Goal: Transaction & Acquisition: Book appointment/travel/reservation

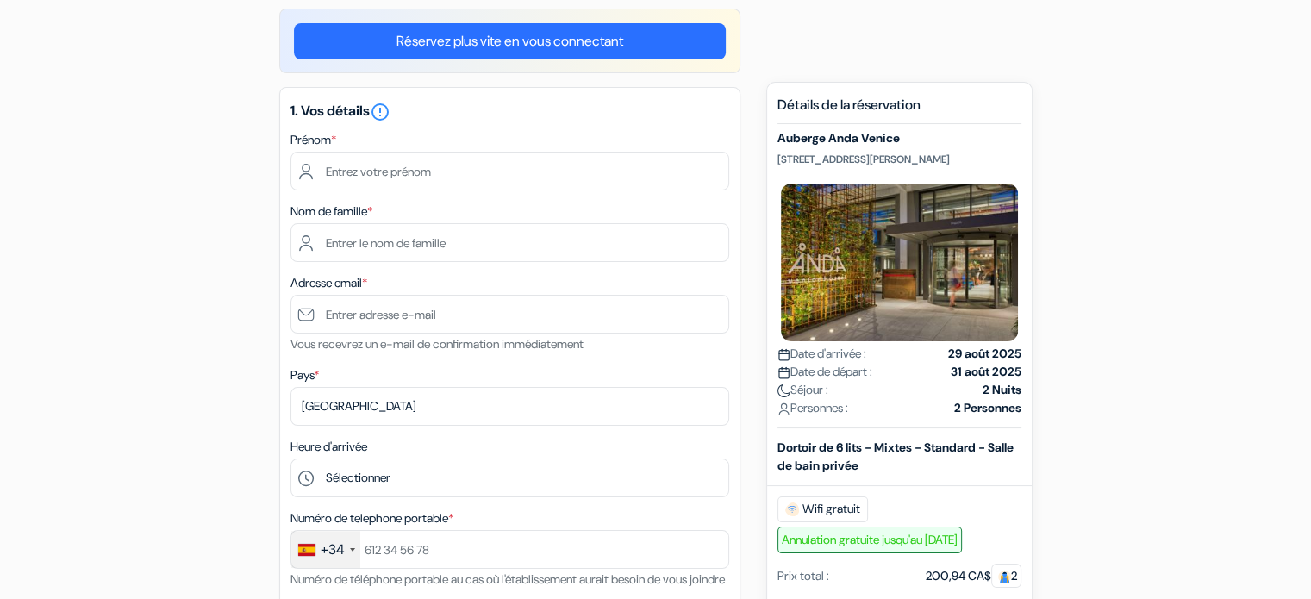
scroll to position [128, 0]
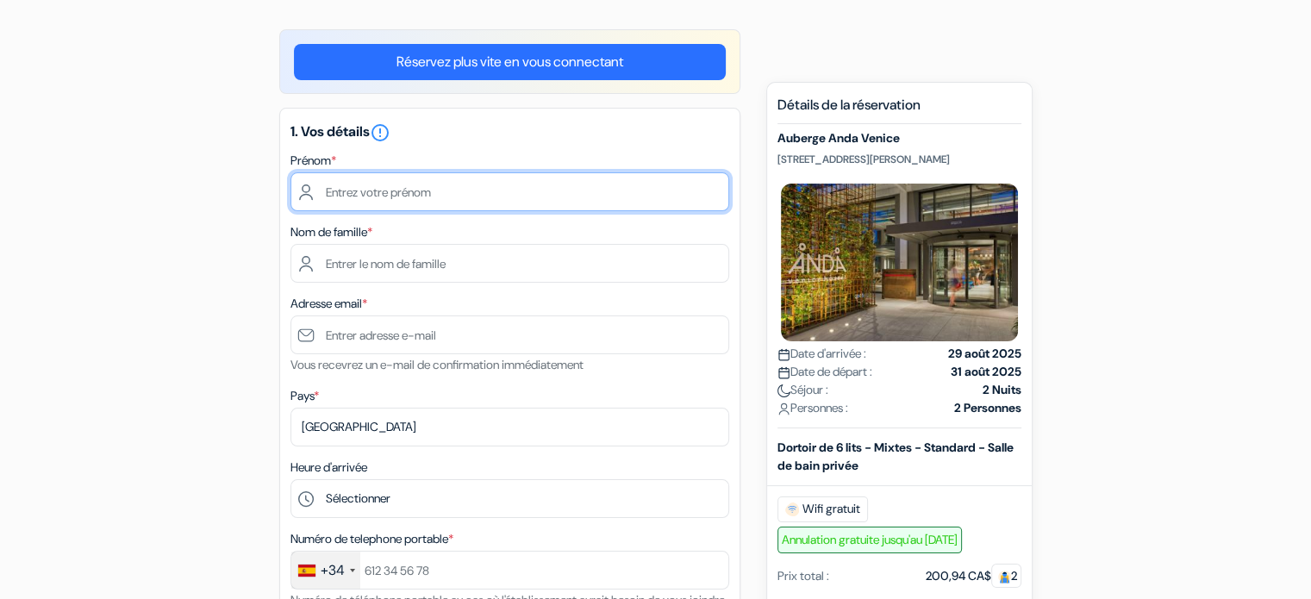
click at [483, 184] on input "text" at bounding box center [509, 191] width 439 height 39
type input "[PERSON_NAME]"
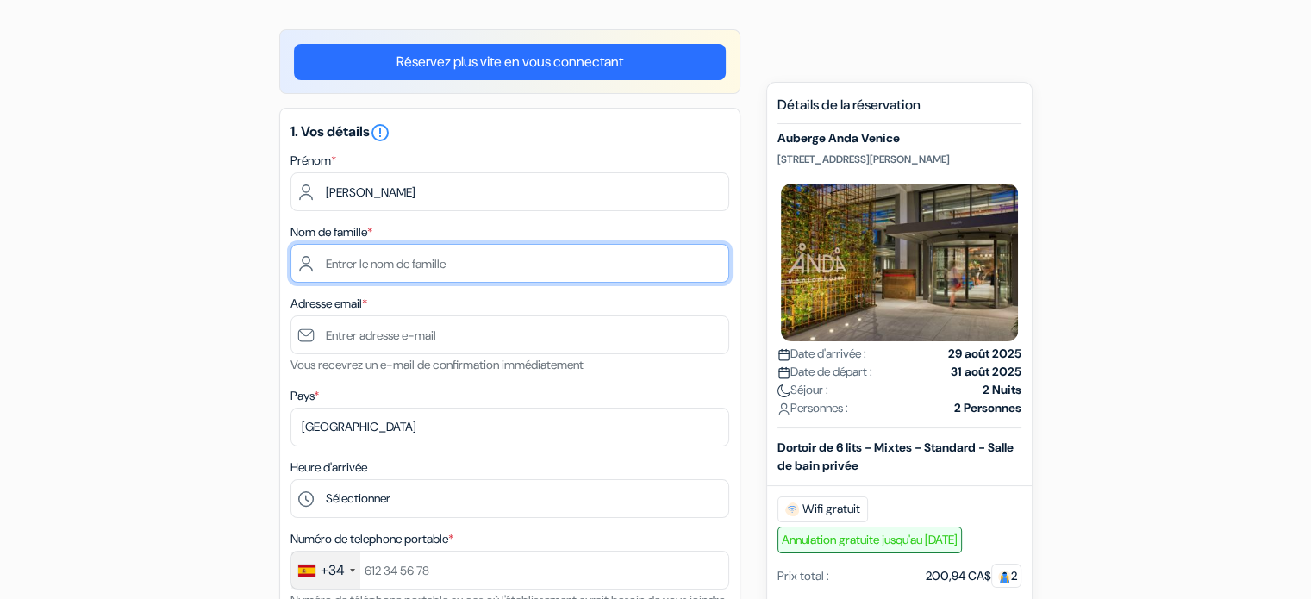
type input "[PERSON_NAME]"
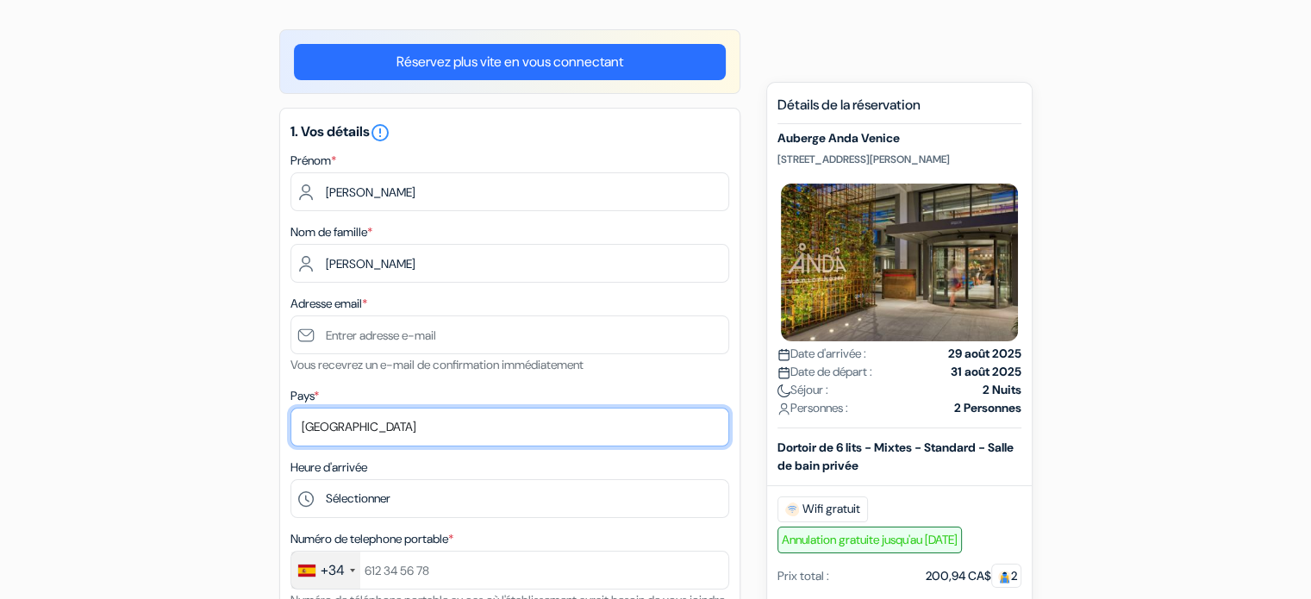
select select "42"
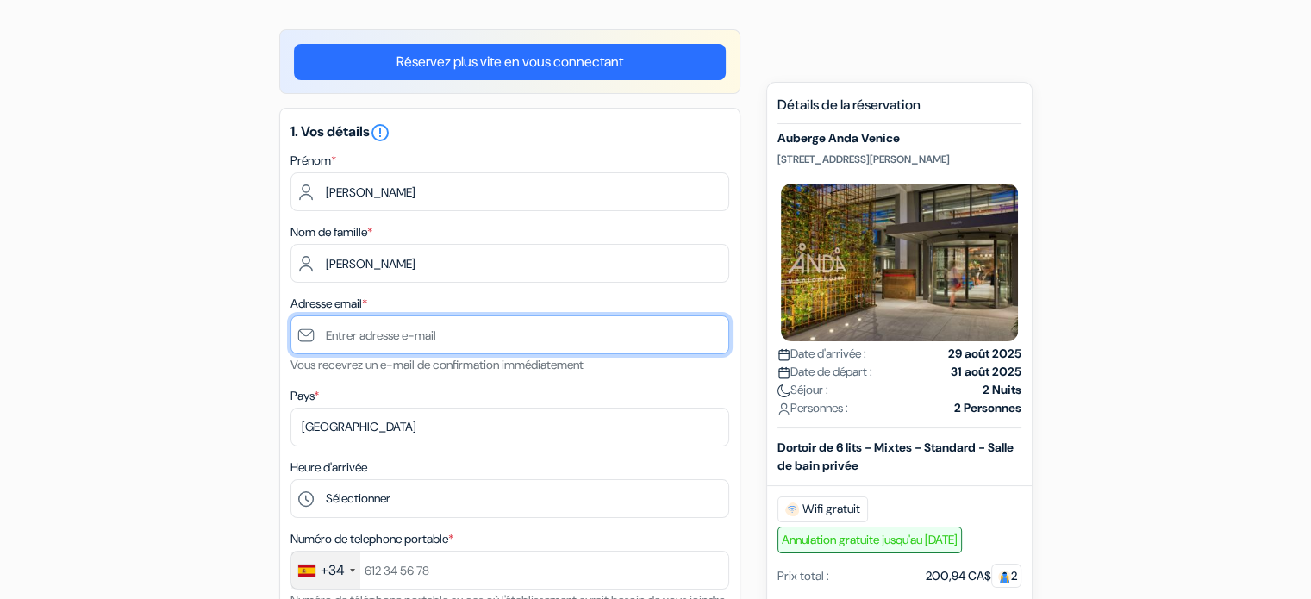
click at [407, 343] on input "text" at bounding box center [509, 334] width 439 height 39
type input "[EMAIL_ADDRESS][DOMAIN_NAME]"
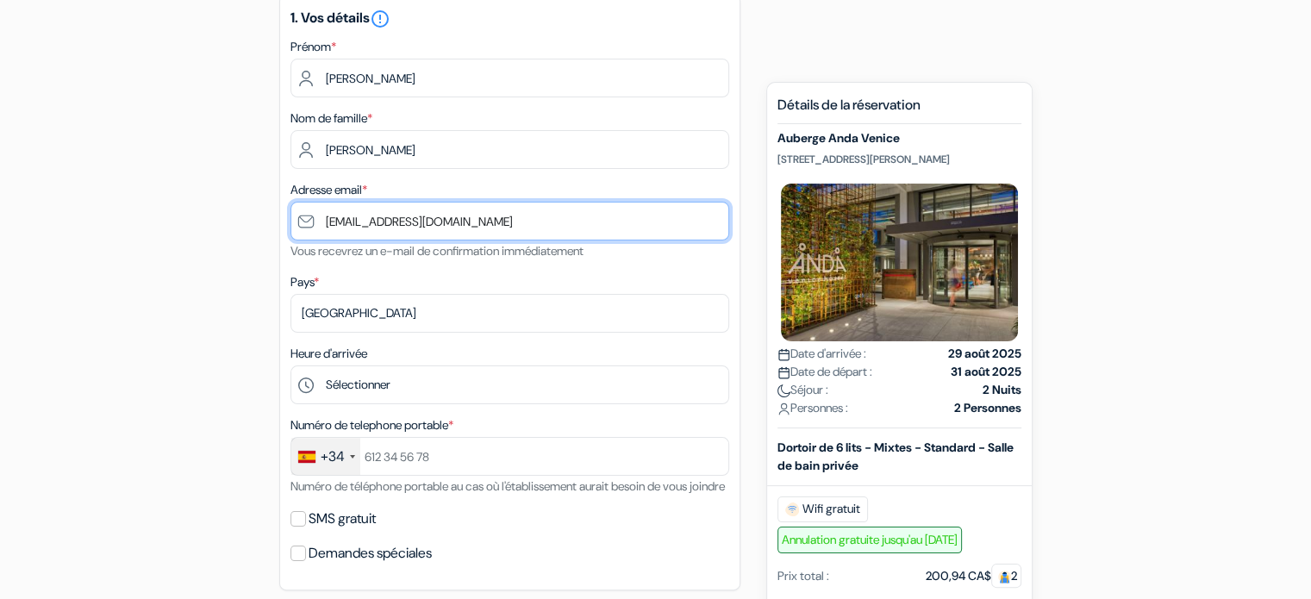
scroll to position [255, 0]
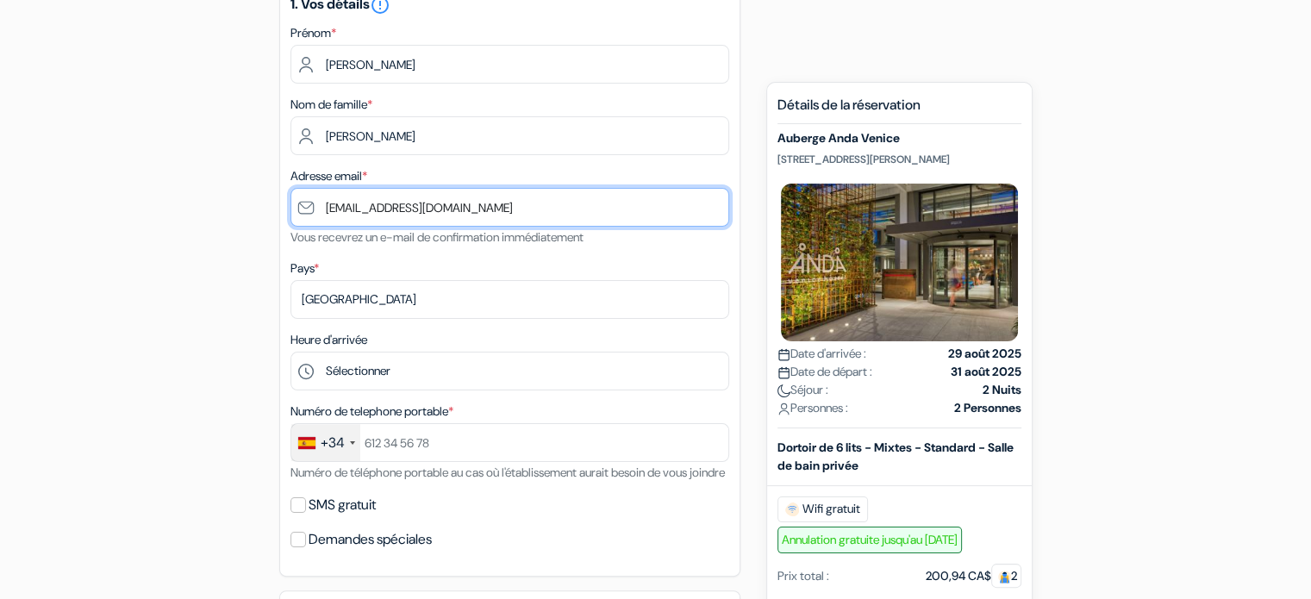
click at [328, 214] on input "[EMAIL_ADDRESS][DOMAIN_NAME]" at bounding box center [509, 207] width 439 height 39
click at [326, 211] on input "[EMAIL_ADDRESS][DOMAIN_NAME]" at bounding box center [509, 207] width 439 height 39
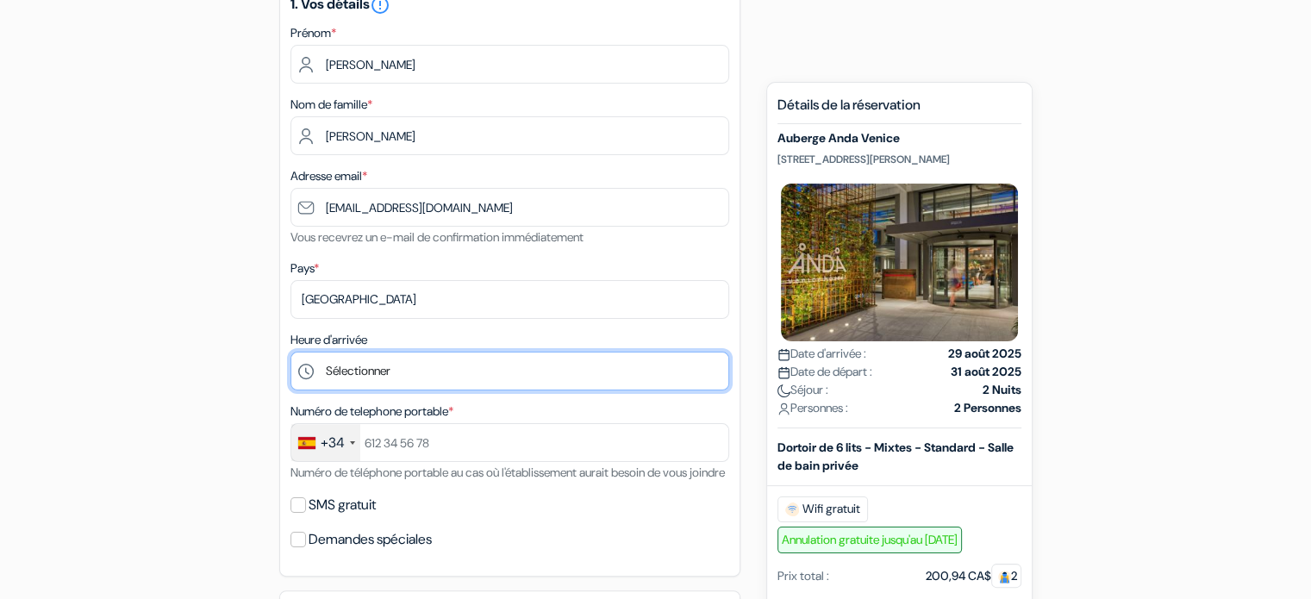
click at [397, 375] on select "Sélectionner 1:00 2:00 3:00 4:00 5:00 6:00 7:00 8:00 9:00 10:00 11:00 12:00 13:…" at bounding box center [509, 371] width 439 height 39
click at [290, 352] on select "Sélectionner 1:00 2:00 3:00 4:00 5:00 6:00 7:00 8:00 9:00 10:00 11:00 12:00 13:…" at bounding box center [509, 371] width 439 height 39
click at [355, 371] on select "Sélectionner 1:00 2:00 3:00 4:00 5:00 6:00 7:00 8:00 9:00 10:00 11:00 12:00 13:…" at bounding box center [509, 371] width 439 height 39
click at [290, 352] on select "Sélectionner 1:00 2:00 3:00 4:00 5:00 6:00 7:00 8:00 9:00 10:00 11:00 12:00 13:…" at bounding box center [509, 371] width 439 height 39
click at [361, 378] on select "Sélectionner 1:00 2:00 3:00 4:00 5:00 6:00 7:00 8:00 9:00 10:00 11:00 12:00 13:…" at bounding box center [509, 371] width 439 height 39
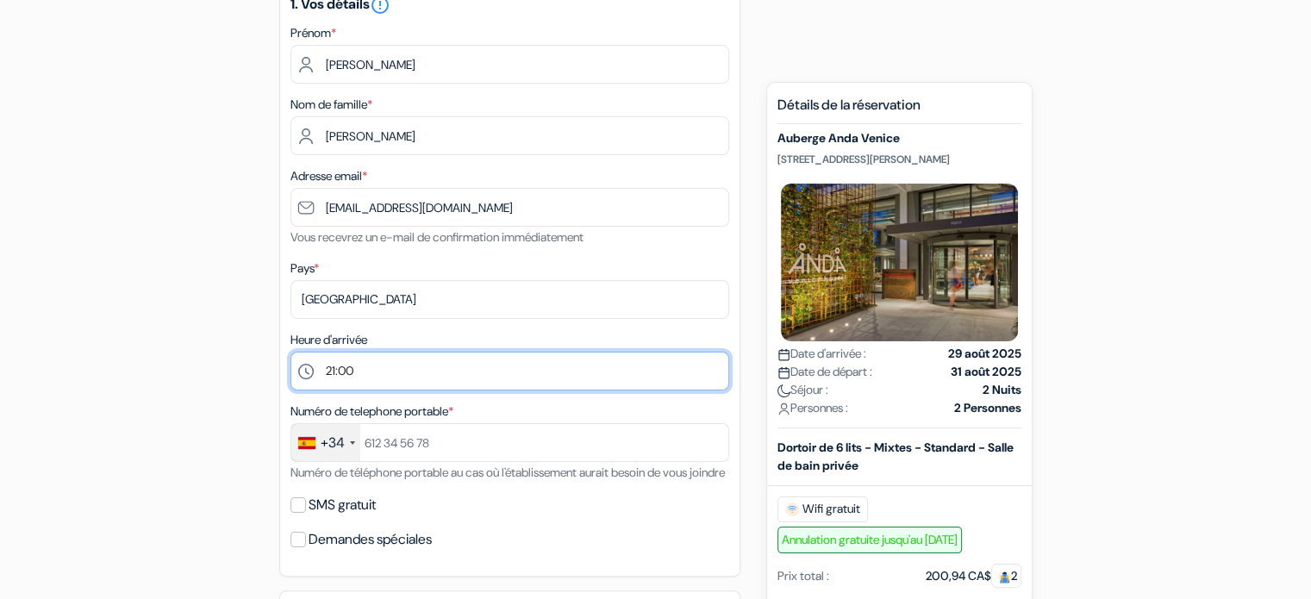
click at [361, 378] on select "Sélectionner 1:00 2:00 3:00 4:00 5:00 6:00 7:00 8:00 9:00 10:00 11:00 12:00 13:…" at bounding box center [509, 371] width 439 height 39
click at [364, 354] on select "Sélectionner 1:00 2:00 3:00 4:00 5:00 6:00 7:00 8:00 9:00 10:00 11:00 12:00 13:…" at bounding box center [509, 371] width 439 height 39
click at [353, 366] on select "Sélectionner 1:00 2:00 3:00 4:00 5:00 6:00 7:00 8:00 9:00 10:00 11:00 12:00 13:…" at bounding box center [509, 371] width 439 height 39
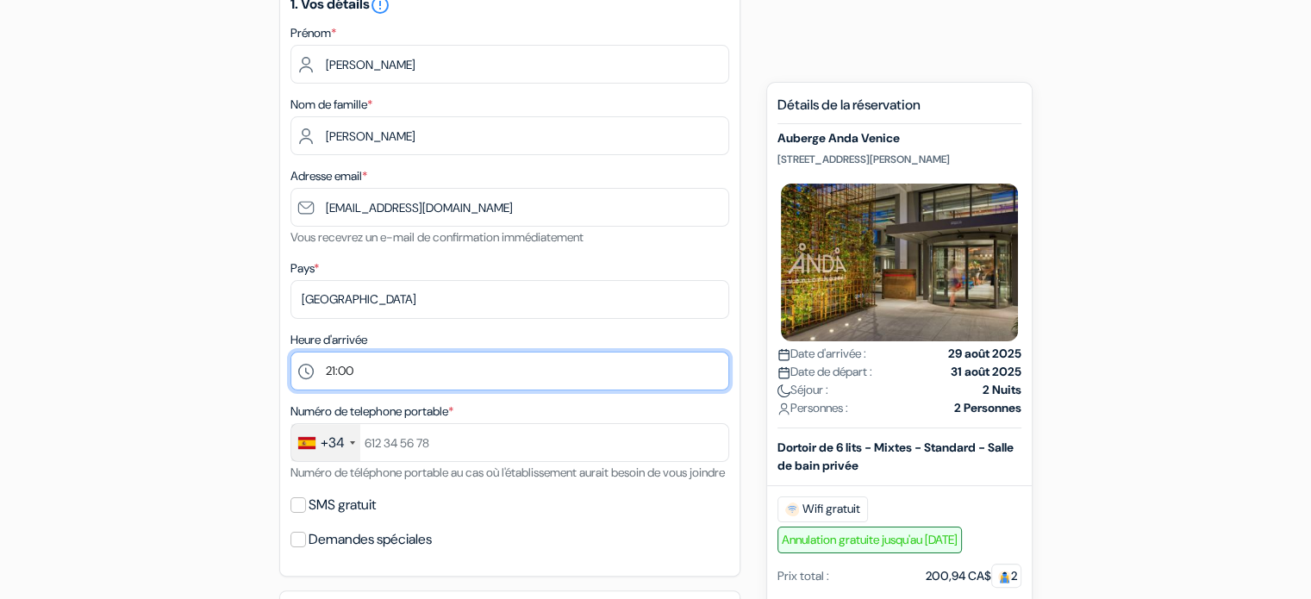
click at [353, 366] on select "Sélectionner 1:00 2:00 3:00 4:00 5:00 6:00 7:00 8:00 9:00 10:00 11:00 12:00 13:…" at bounding box center [509, 371] width 439 height 39
select select "-1"
click at [290, 352] on select "Sélectionner 1:00 2:00 3:00 4:00 5:00 6:00 7:00 8:00 9:00 10:00 11:00 12:00 13:…" at bounding box center [509, 371] width 439 height 39
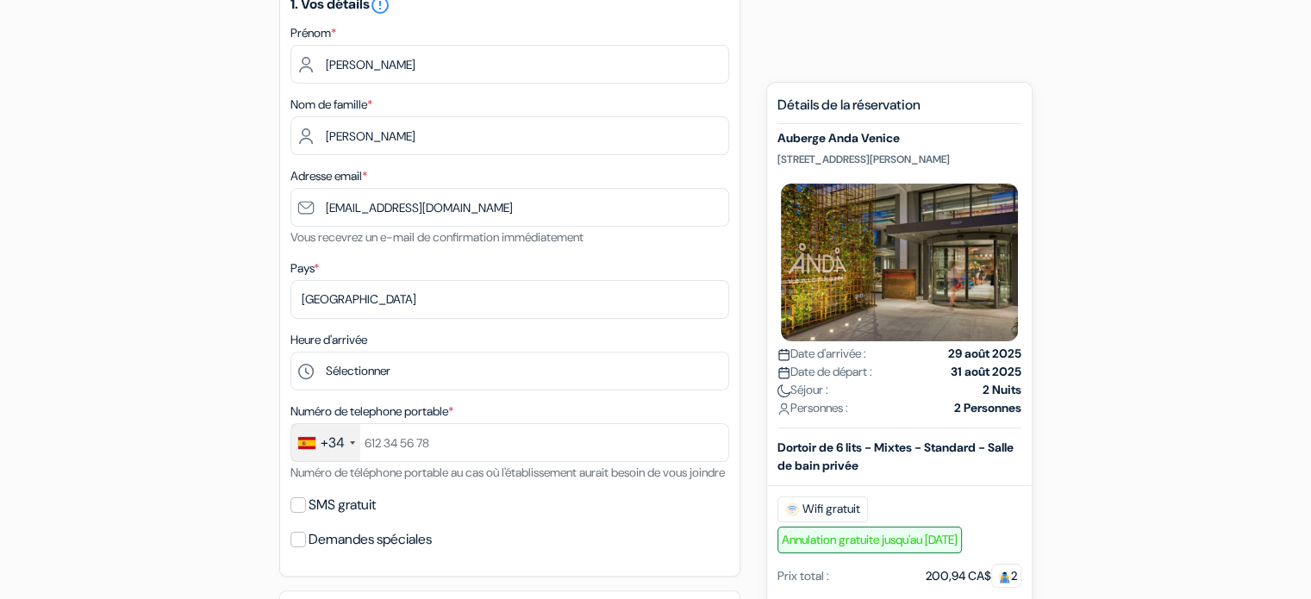
click at [345, 443] on div "+34" at bounding box center [325, 442] width 69 height 37
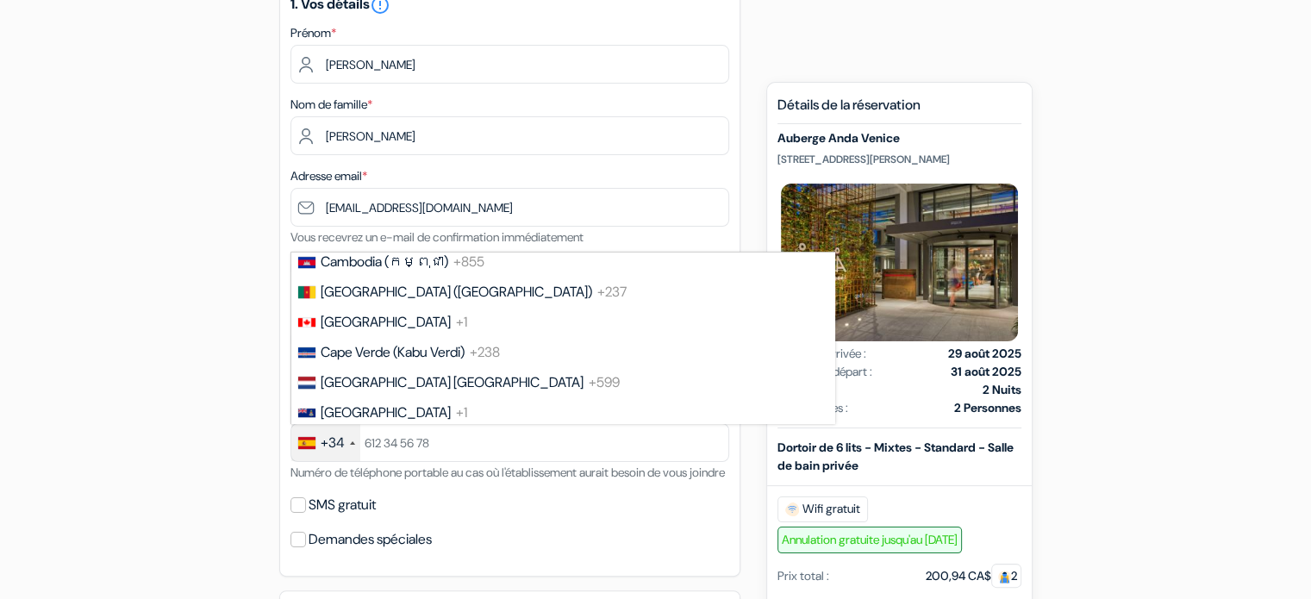
scroll to position [1227, 0]
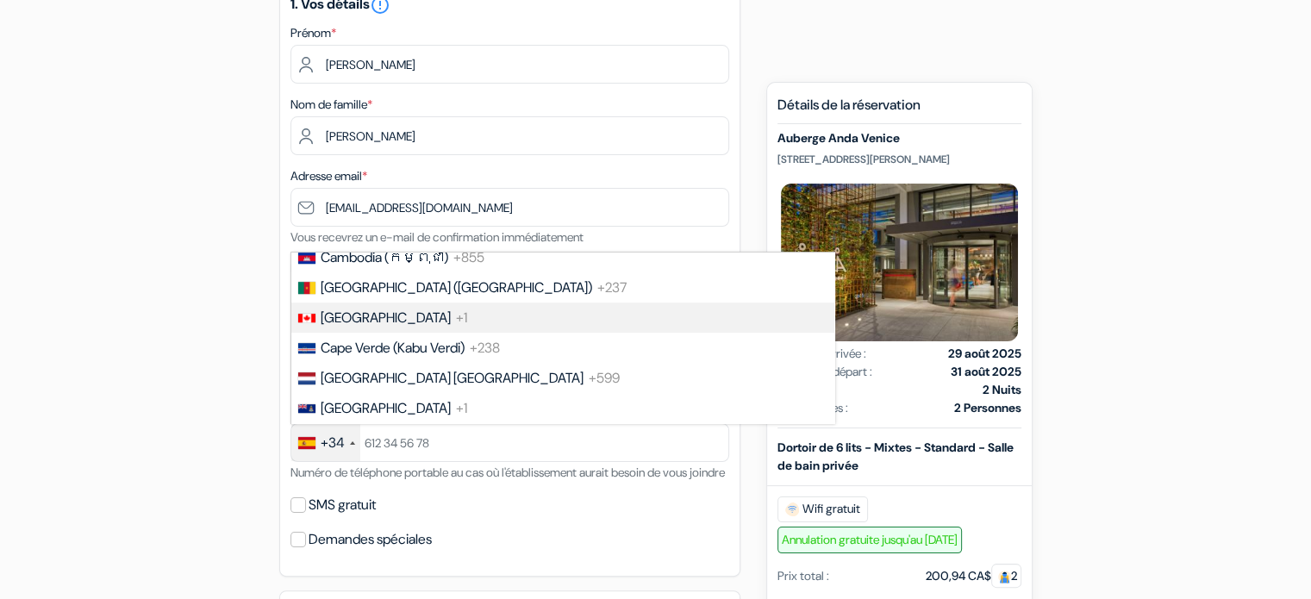
click at [456, 327] on span "+1" at bounding box center [461, 318] width 11 height 18
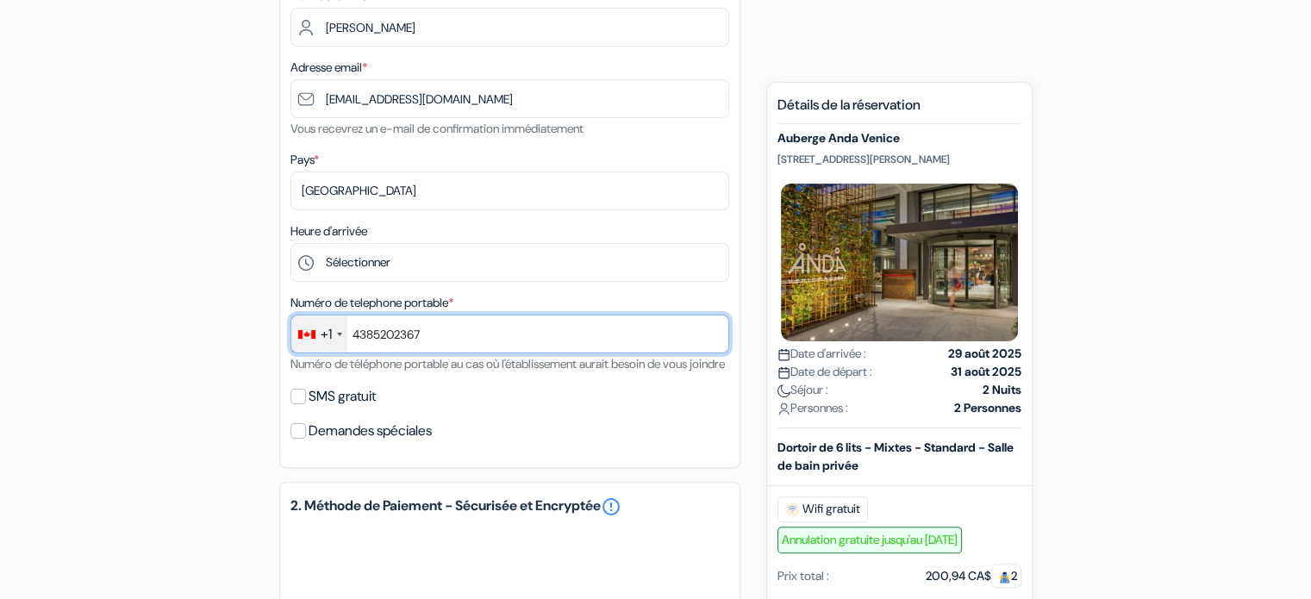
scroll to position [402, 0]
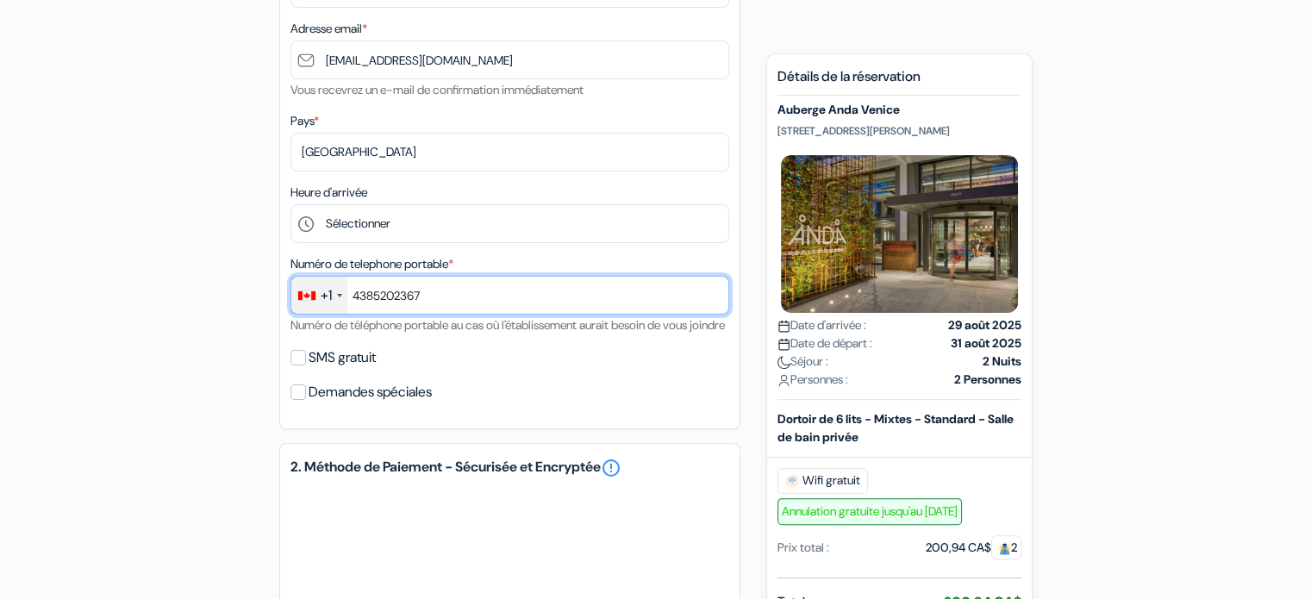
type input "4385202367"
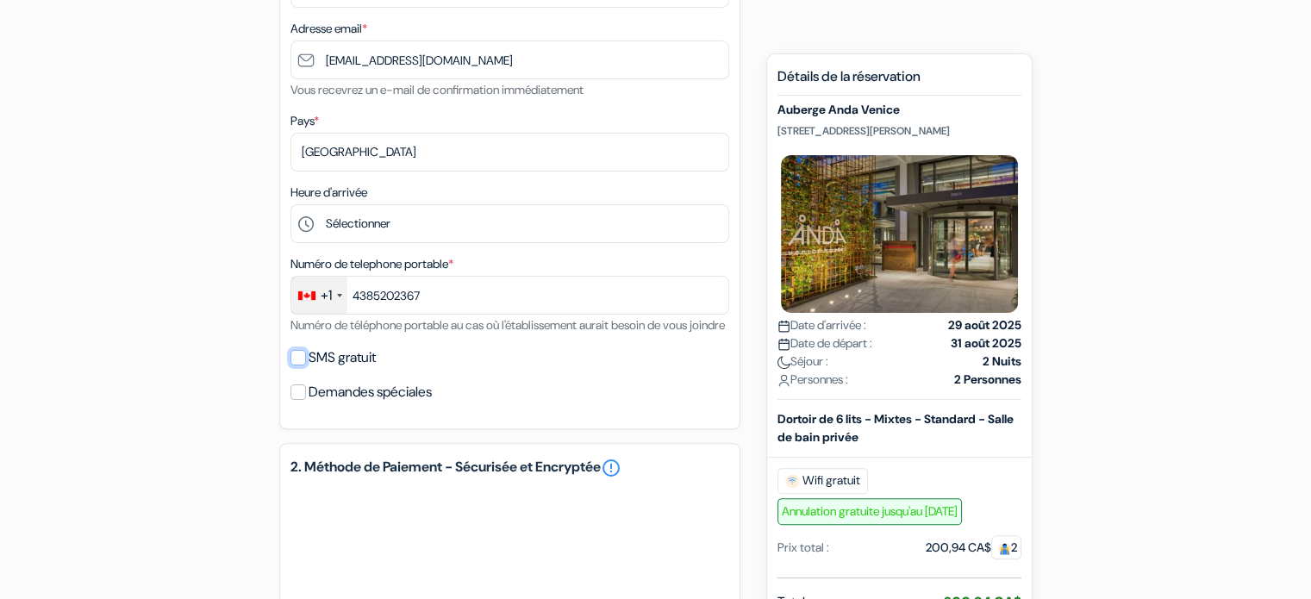
click at [300, 365] on input "SMS gratuit" at bounding box center [298, 358] width 16 height 16
checkbox input "true"
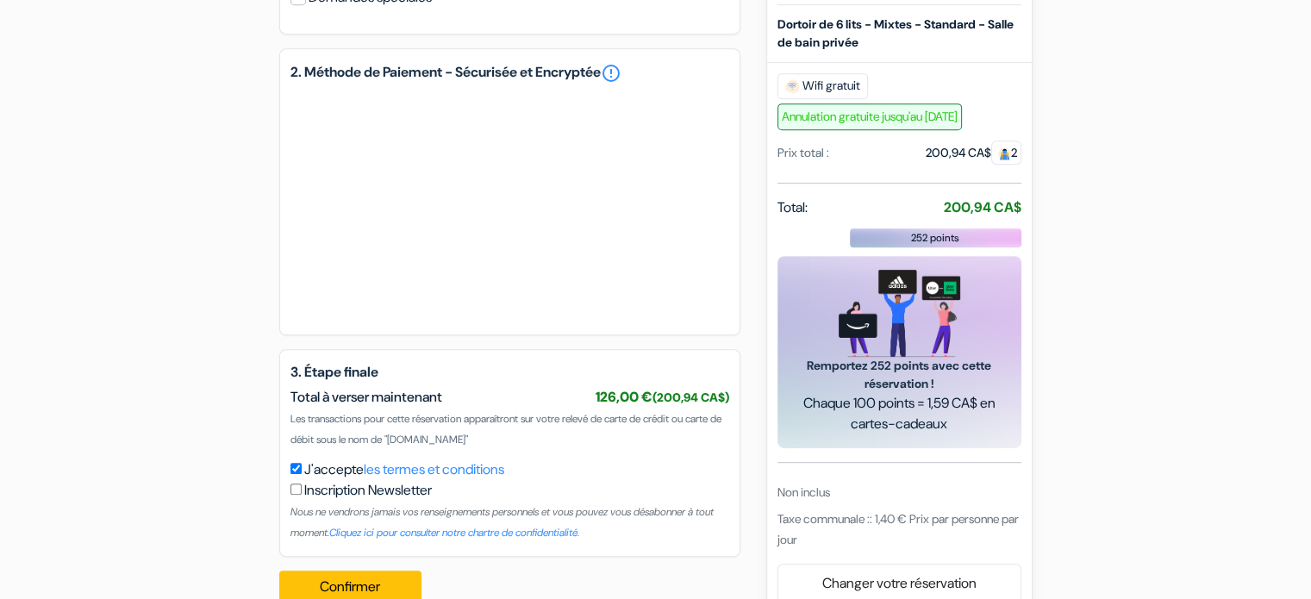
scroll to position [903, 0]
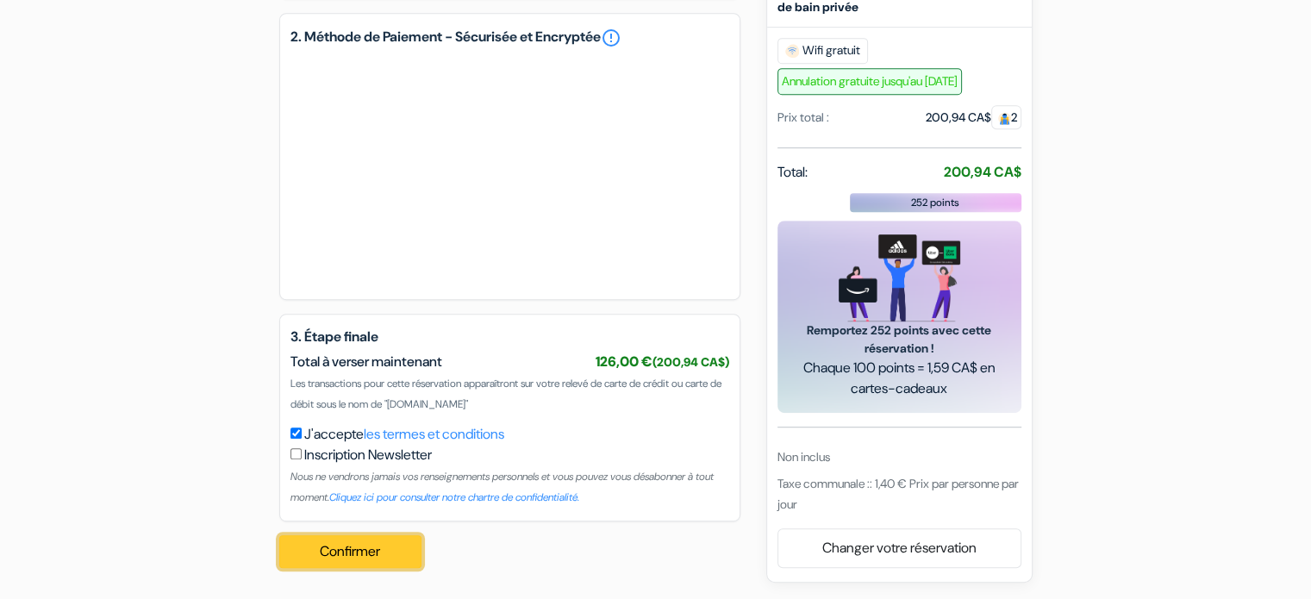
click at [386, 549] on button "Confirmer Loading..." at bounding box center [350, 551] width 143 height 33
